Goal: Information Seeking & Learning: Find specific fact

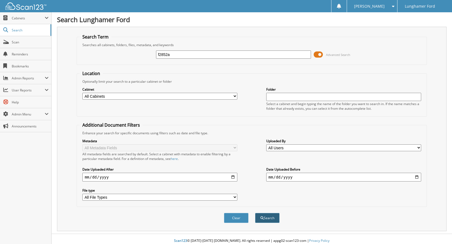
type input "f2852a"
click at [266, 218] on button "Search" at bounding box center [267, 218] width 25 height 10
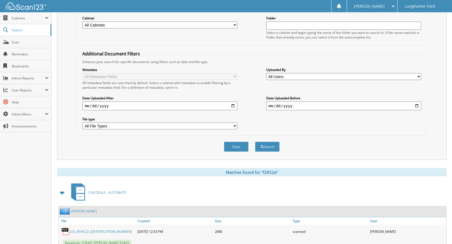
scroll to position [103, 0]
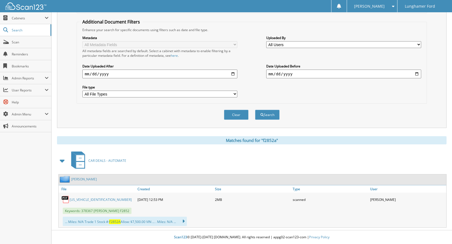
click at [94, 201] on link "3FTTW8H37RRA12250" at bounding box center [101, 199] width 62 height 5
click at [96, 200] on link "3FTTW8H37RRA12250" at bounding box center [101, 199] width 62 height 5
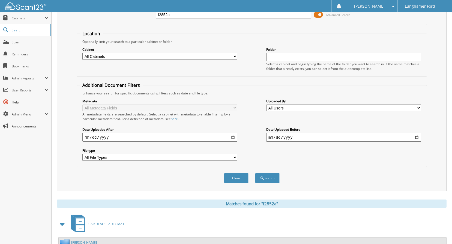
scroll to position [0, 0]
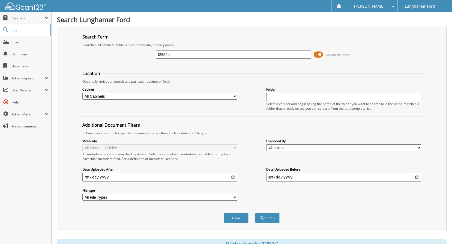
drag, startPoint x: 185, startPoint y: 50, endPoint x: 111, endPoint y: 74, distance: 77.4
click at [111, 74] on form "Search Term Searches all cabinets, folders, files, metadata, and keywords f2852…" at bounding box center [252, 131] width 350 height 195
drag, startPoint x: 111, startPoint y: 74, endPoint x: 197, endPoint y: 48, distance: 89.4
click at [197, 48] on div "f2852a Advanced Search" at bounding box center [252, 54] width 344 height 15
click at [183, 54] on input "f2852a" at bounding box center [233, 54] width 155 height 8
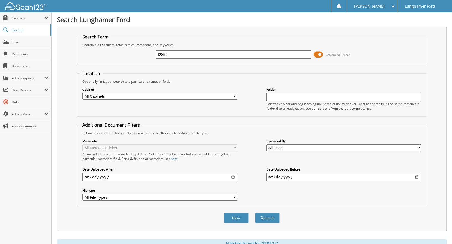
drag, startPoint x: 180, startPoint y: 54, endPoint x: 104, endPoint y: 77, distance: 79.8
click at [104, 77] on form "Search Term Searches all cabinets, folders, files, metadata, and keywords f2852…" at bounding box center [252, 131] width 350 height 195
type input "f"
type input "2528ea"
click at [255, 213] on button "Search" at bounding box center [267, 218] width 25 height 10
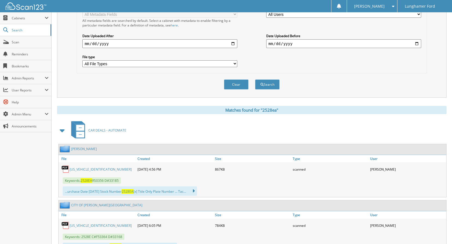
scroll to position [157, 0]
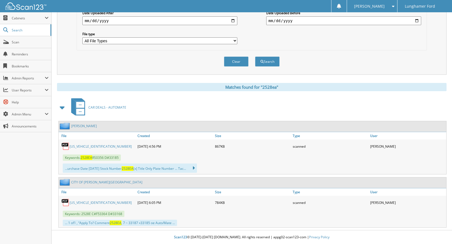
click at [80, 147] on link "1FMCU03789KB19499" at bounding box center [101, 146] width 62 height 5
click at [88, 184] on link "CITY OF ALLEN PARK" at bounding box center [106, 182] width 71 height 5
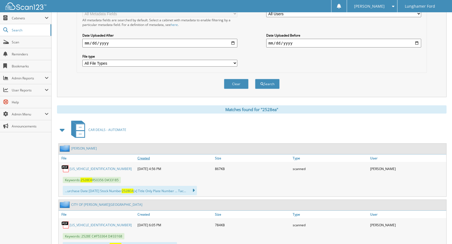
scroll to position [157, 0]
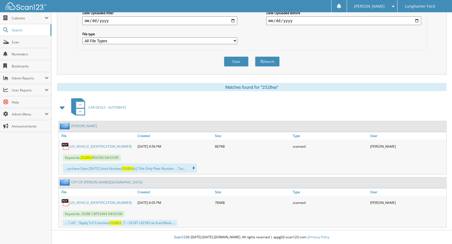
click at [83, 202] on link "[US_VEHICLE_IDENTIFICATION_NUMBER]" at bounding box center [101, 202] width 62 height 5
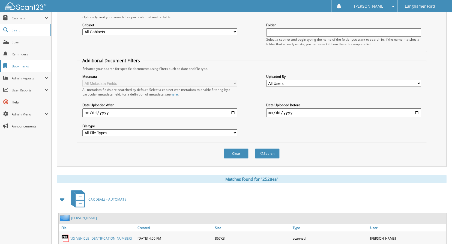
scroll to position [0, 0]
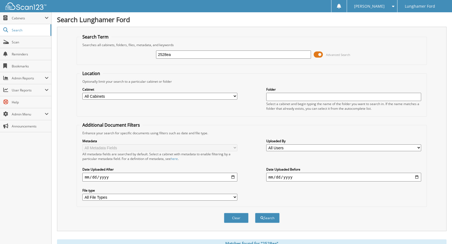
click at [176, 50] on div "2528ea" at bounding box center [233, 54] width 155 height 9
drag, startPoint x: 176, startPoint y: 53, endPoint x: 104, endPoint y: 88, distance: 80.9
click at [135, 70] on form "Search Term Searches all cabinets, folders, files, metadata, and keywords 2528e…" at bounding box center [252, 131] width 350 height 195
type input "fp14480wa"
click at [265, 215] on button "Search" at bounding box center [267, 218] width 25 height 10
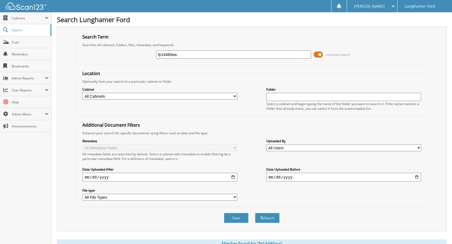
click at [191, 56] on input "fp14480wa" at bounding box center [233, 54] width 155 height 8
type input "fp14480w"
click at [266, 223] on div "Search" at bounding box center [267, 217] width 26 height 11
click at [269, 219] on button "Search" at bounding box center [267, 218] width 25 height 10
drag, startPoint x: 184, startPoint y: 53, endPoint x: 153, endPoint y: 56, distance: 31.8
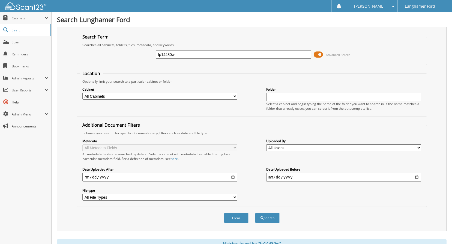
click at [153, 56] on div "fp14480w Advanced Search" at bounding box center [252, 54] width 344 height 15
paste input "[US_VEHICLE_IDENTIFICATION_NUMBER]"
type input "[US_VEHICLE_IDENTIFICATION_NUMBER]"
click at [267, 216] on button "Search" at bounding box center [267, 218] width 25 height 10
click at [209, 60] on div "[US_VEHICLE_IDENTIFICATION_NUMBER] Advanced Search" at bounding box center [252, 54] width 344 height 15
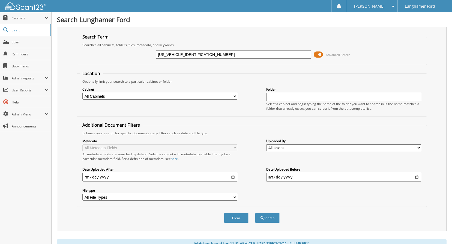
drag, startPoint x: 205, startPoint y: 55, endPoint x: 114, endPoint y: 83, distance: 95.4
click at [135, 79] on form "Search Term Searches all cabinets, folders, files, metadata, and keywords [US_V…" at bounding box center [252, 131] width 350 height 195
type input "hascalldoyle"
click at [255, 213] on button "Search" at bounding box center [267, 218] width 25 height 10
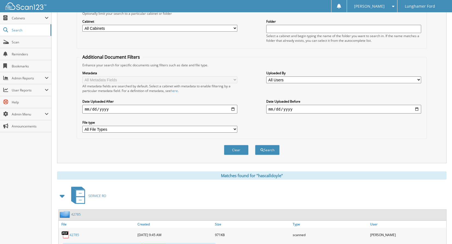
scroll to position [91, 0]
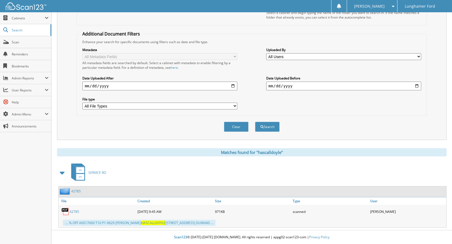
click at [75, 190] on link "42785" at bounding box center [76, 191] width 10 height 5
